Goal: Consume media (video, audio)

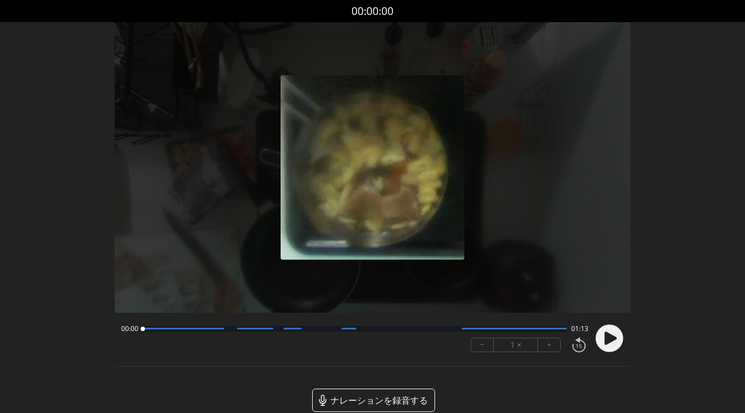
click at [614, 340] on circle at bounding box center [609, 338] width 28 height 28
click at [553, 350] on button "+" at bounding box center [549, 344] width 22 height 13
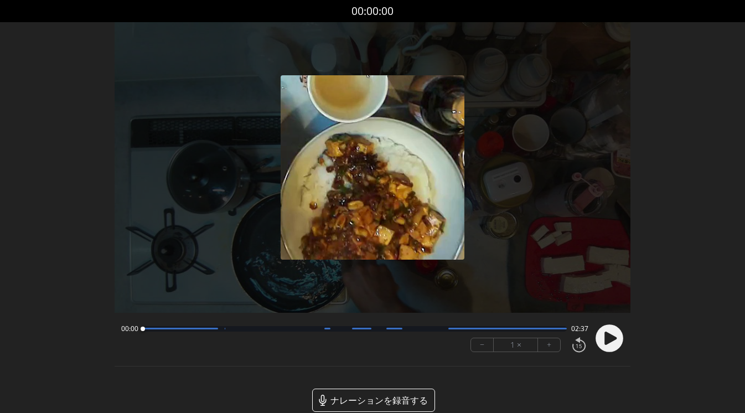
click at [614, 339] on icon at bounding box center [610, 337] width 12 height 13
click at [547, 347] on font "+" at bounding box center [549, 344] width 4 height 13
click at [485, 347] on button "−" at bounding box center [482, 344] width 23 height 13
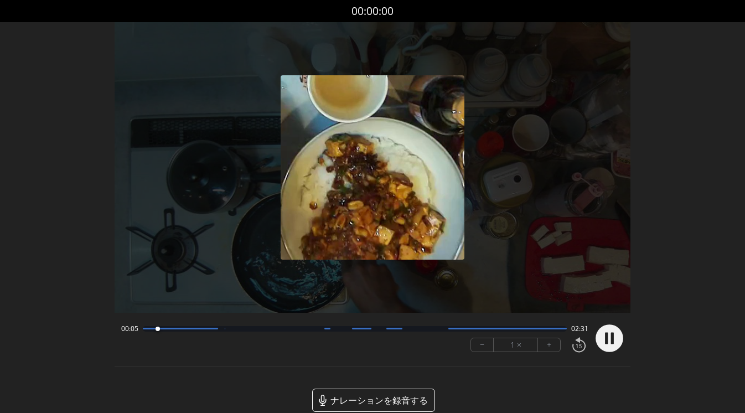
click at [554, 348] on button "+" at bounding box center [549, 344] width 22 height 13
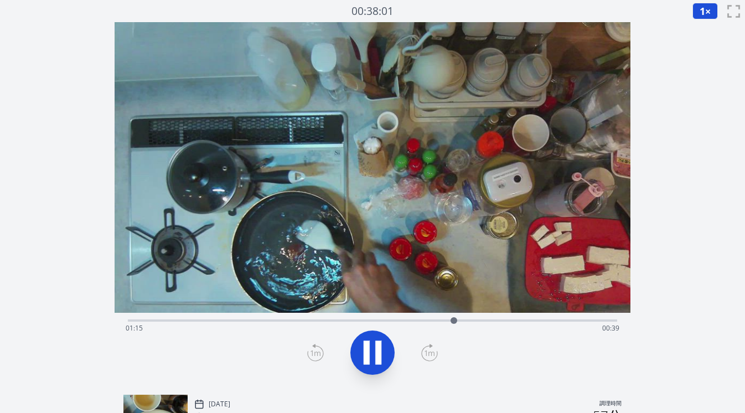
click at [227, 320] on div "経過時間: 01:15 残り時間: 00:39" at bounding box center [373, 328] width 494 height 18
click at [262, 321] on div "経過時間: 01:38 残り時間: 00:16" at bounding box center [373, 328] width 494 height 18
click at [299, 321] on div "経過時間: 00:44 残り時間: 01:10" at bounding box center [373, 328] width 494 height 18
click at [294, 322] on div "経過時間: 00:42 残り時間: 01:11" at bounding box center [373, 328] width 494 height 18
click at [367, 353] on icon at bounding box center [367, 352] width 6 height 24
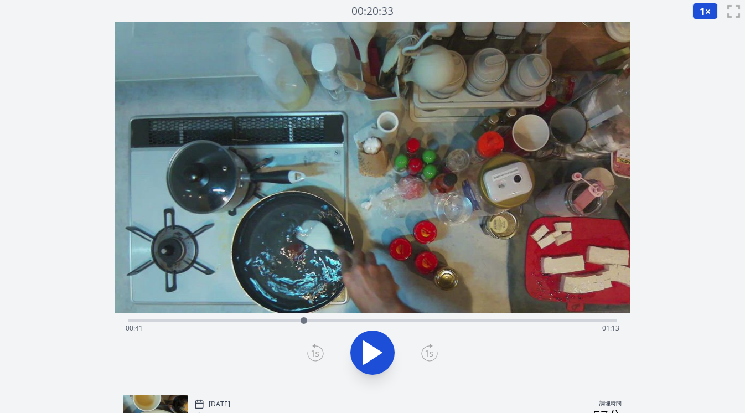
click at [315, 355] on icon at bounding box center [315, 353] width 17 height 18
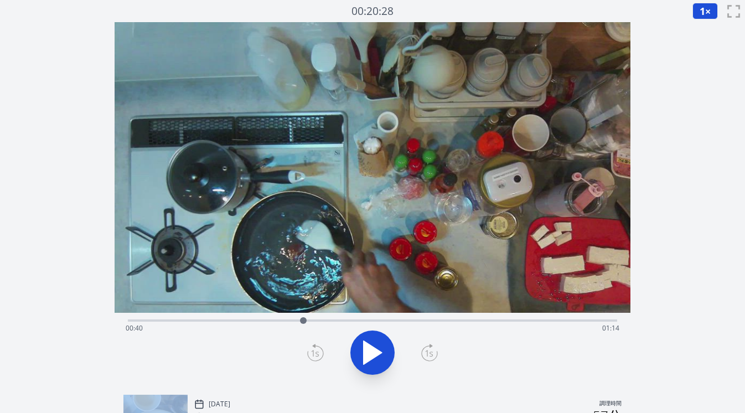
click at [315, 355] on icon at bounding box center [315, 353] width 17 height 18
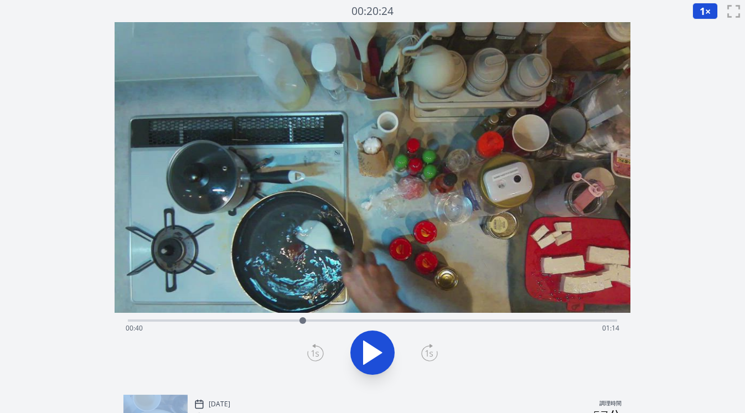
click at [315, 355] on icon at bounding box center [315, 353] width 17 height 18
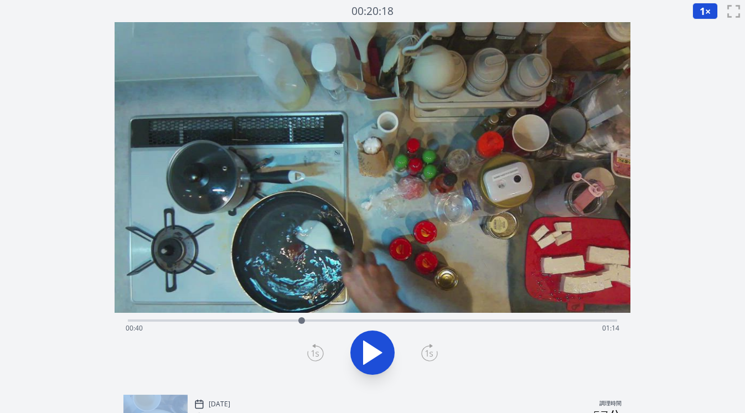
click at [315, 355] on icon at bounding box center [315, 353] width 17 height 18
click at [375, 356] on icon at bounding box center [373, 352] width 18 height 23
click at [366, 353] on icon at bounding box center [367, 352] width 6 height 24
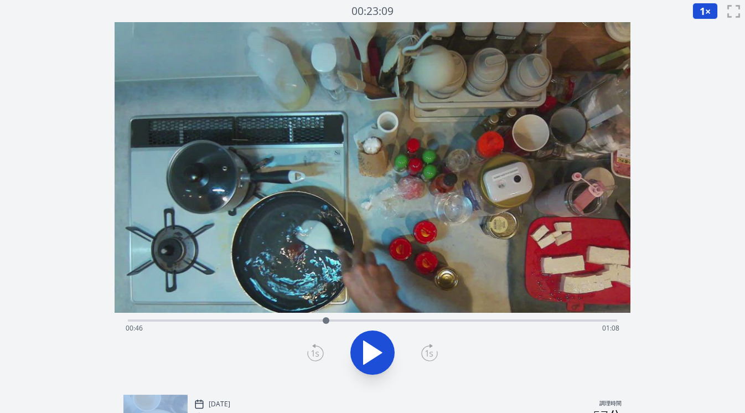
click at [321, 320] on div at bounding box center [326, 320] width 17 height 17
click at [318, 320] on div at bounding box center [321, 320] width 7 height 7
click at [314, 320] on div at bounding box center [317, 320] width 17 height 17
click at [310, 319] on div at bounding box center [313, 320] width 7 height 7
click at [306, 319] on div at bounding box center [310, 320] width 17 height 17
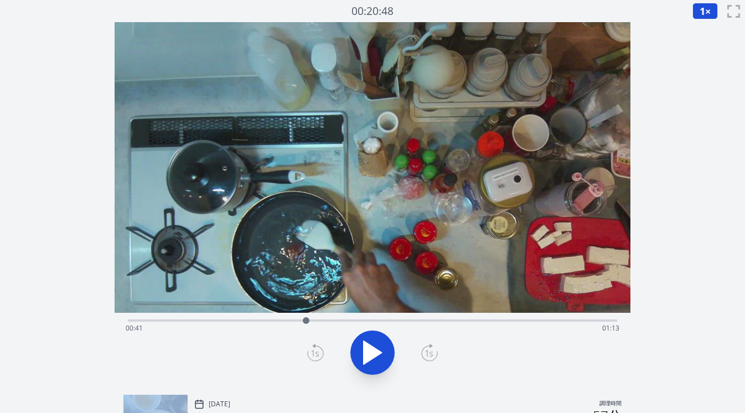
click at [300, 321] on div at bounding box center [306, 320] width 17 height 17
click at [294, 320] on div at bounding box center [300, 320] width 17 height 17
click at [299, 320] on div at bounding box center [294, 320] width 17 height 17
click at [294, 320] on div at bounding box center [299, 320] width 17 height 17
click at [290, 321] on div "経過時間: 00:55 残り時間: 00:59" at bounding box center [373, 328] width 494 height 18
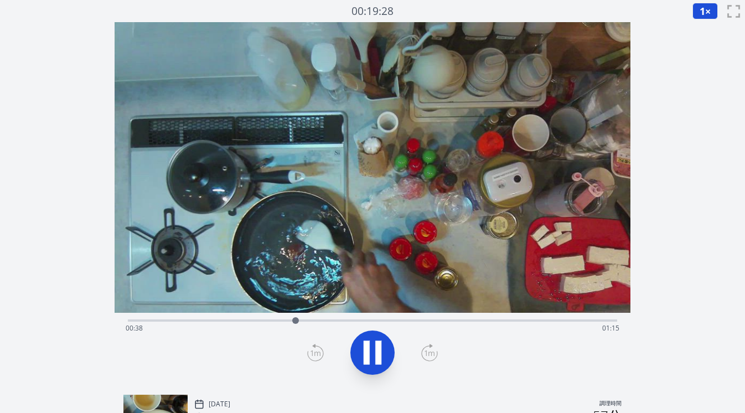
click at [275, 320] on div "経過時間: 00:38 残り時間: 01:15" at bounding box center [373, 328] width 494 height 18
click at [266, 319] on div "経過時間: 00:36 残り時間: 01:18" at bounding box center [373, 328] width 494 height 18
click at [261, 319] on div "経過時間: 00:37 残り時間: 01:16" at bounding box center [373, 328] width 494 height 18
click at [584, 318] on div "経過時間: 01:53 残り時間: 00:00" at bounding box center [373, 319] width 490 height 13
click at [372, 348] on icon at bounding box center [373, 352] width 18 height 23
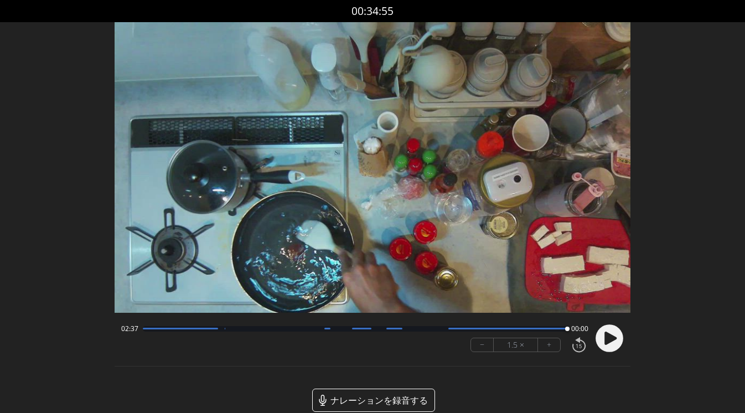
click at [222, 330] on div at bounding box center [355, 329] width 424 height 6
click at [208, 328] on div at bounding box center [180, 329] width 75 height 2
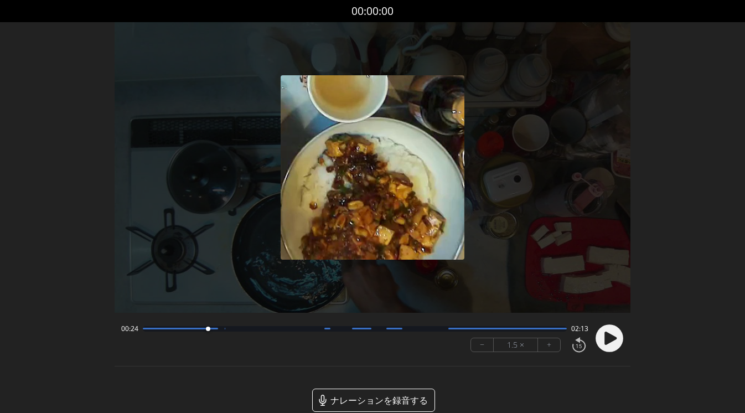
click at [193, 330] on div at bounding box center [355, 329] width 424 height 6
